Goal: Task Accomplishment & Management: Complete application form

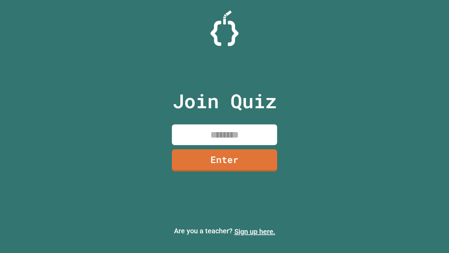
click at [255, 231] on link "Sign up here." at bounding box center [255, 231] width 41 height 8
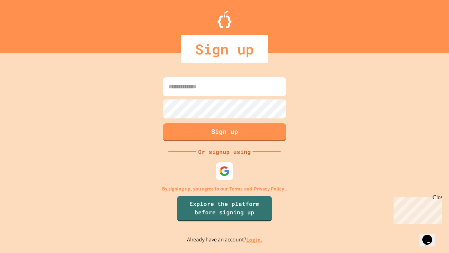
click at [255, 239] on link "Log in." at bounding box center [254, 239] width 16 height 7
